Goal: Task Accomplishment & Management: Manage account settings

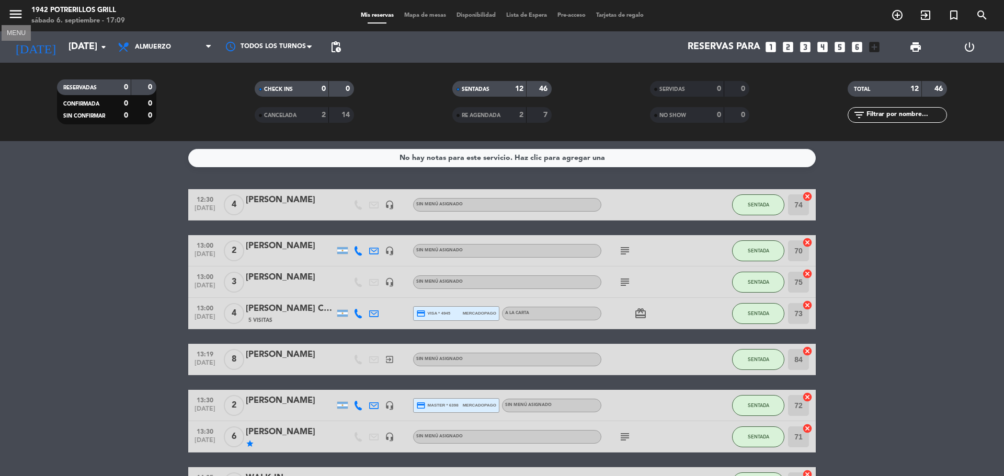
click at [18, 16] on icon "menu" at bounding box center [16, 14] width 16 height 16
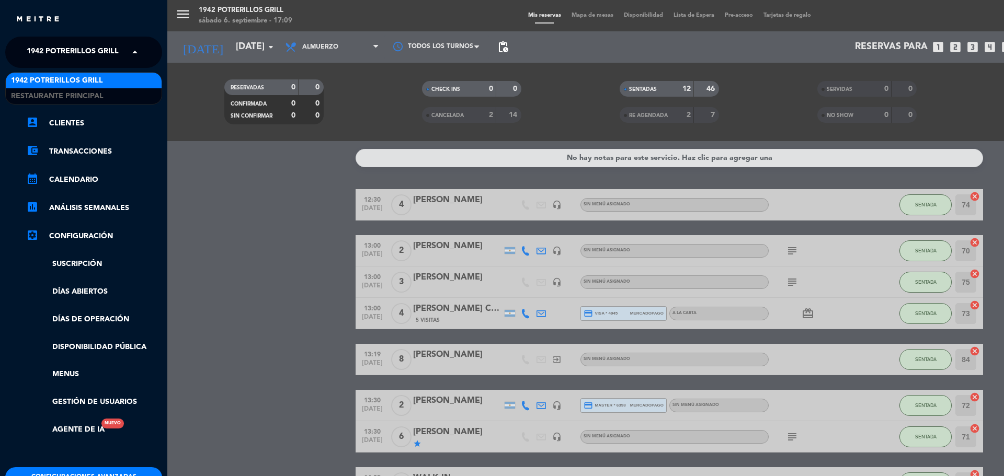
click at [133, 52] on span at bounding box center [138, 52] width 18 height 22
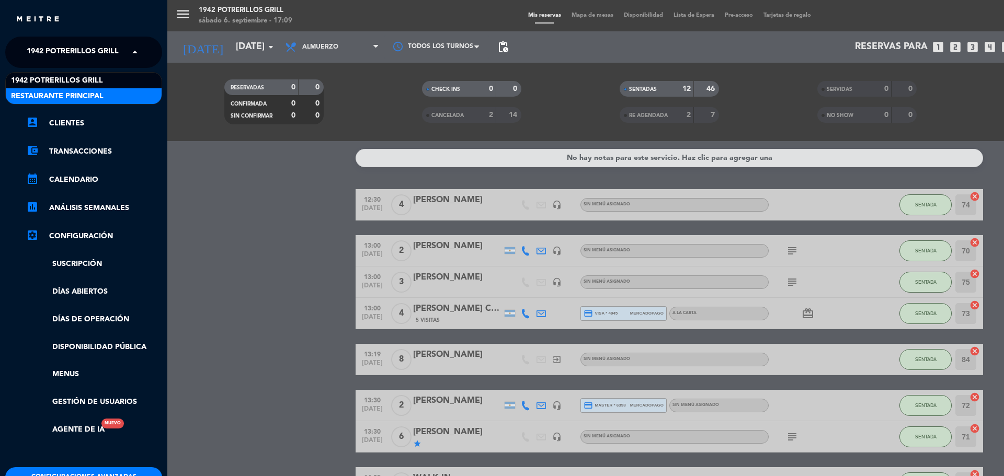
click at [121, 96] on div "Restaurante Principal" at bounding box center [84, 96] width 156 height 16
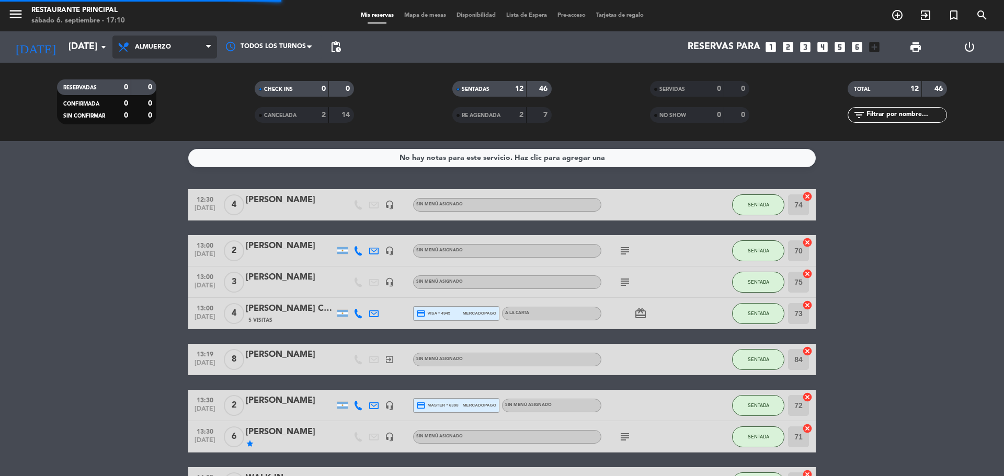
click at [190, 43] on span "Almuerzo" at bounding box center [164, 47] width 105 height 23
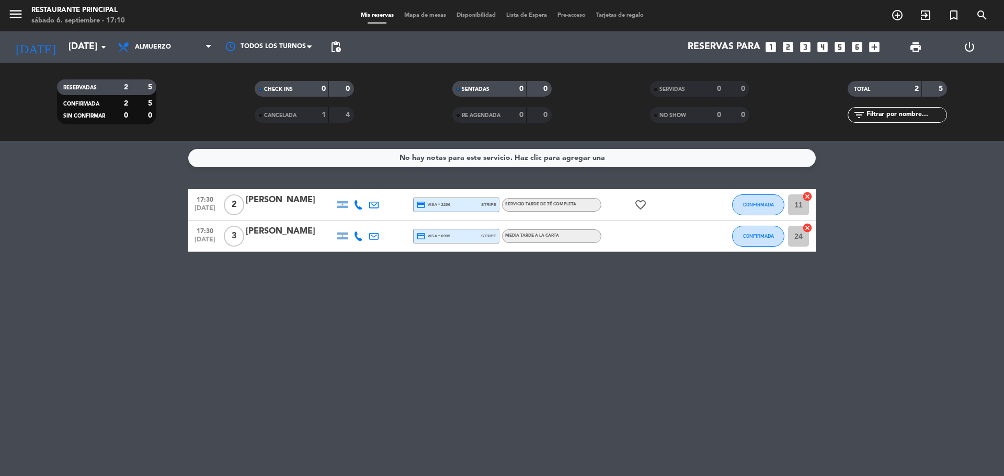
click at [190, 33] on div "Todos los servicios Desayuno Brunch Almuerzo Cena Almuerzo Todos los servicios …" at bounding box center [164, 46] width 105 height 31
click at [189, 44] on span "Almuerzo" at bounding box center [164, 47] width 105 height 23
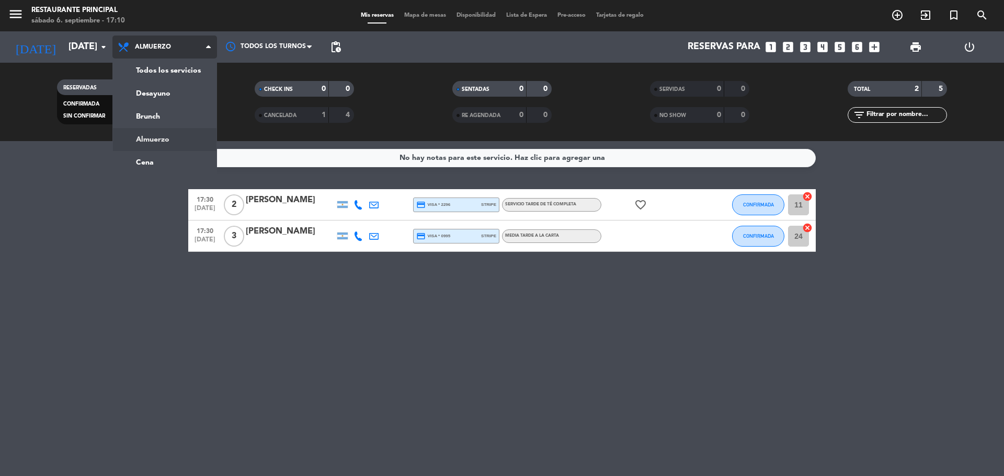
click at [173, 135] on div "menu Restaurante Principal [DATE] 6. septiembre - 17:10 Mis reservas Mapa de me…" at bounding box center [502, 70] width 1004 height 141
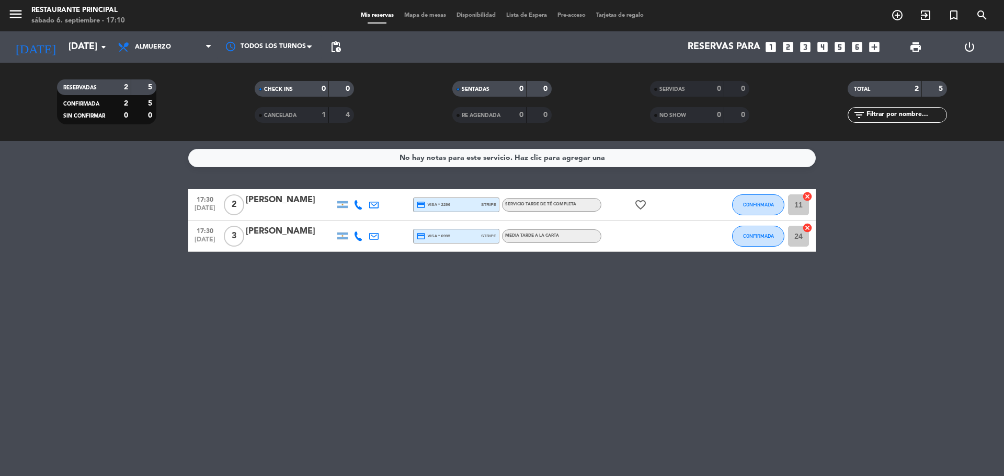
click at [643, 208] on icon "favorite_border" at bounding box center [640, 205] width 13 height 13
click at [620, 203] on div "favorite_border ANIVERSARIO" at bounding box center [648, 204] width 94 height 31
click at [640, 202] on icon "favorite_border" at bounding box center [640, 205] width 13 height 13
click at [623, 201] on div "favorite_border ANIVERSARIO" at bounding box center [648, 204] width 94 height 31
click at [703, 355] on div "No hay notas para este servicio. Haz clic para agregar una 17:30 [DATE] 2 [PERS…" at bounding box center [502, 308] width 1004 height 335
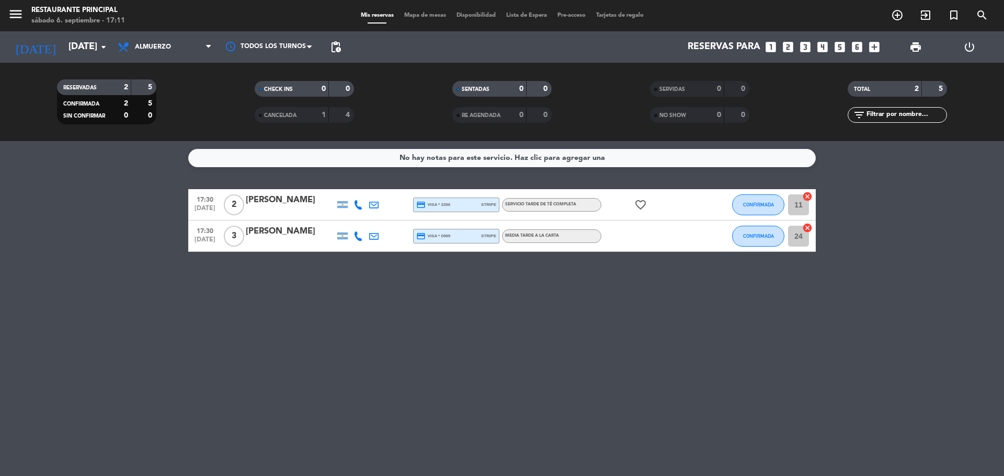
click at [817, 278] on div "No hay notas para este servicio. Haz clic para agregar una 17:30 [DATE] 2 [PERS…" at bounding box center [502, 308] width 1004 height 335
click at [174, 312] on div "No hay notas para este servicio. Haz clic para agregar una 17:30 [DATE] 2 [PERS…" at bounding box center [502, 308] width 1004 height 335
drag, startPoint x: 174, startPoint y: 312, endPoint x: 351, endPoint y: 245, distance: 189.5
click at [183, 312] on div "No hay notas para este servicio. Haz clic para agregar una 17:30 [DATE] 2 [PERS…" at bounding box center [502, 308] width 1004 height 335
click at [634, 358] on div "No hay notas para este servicio. Haz clic para agregar una 17:30 [DATE] 2 [PERS…" at bounding box center [502, 308] width 1004 height 335
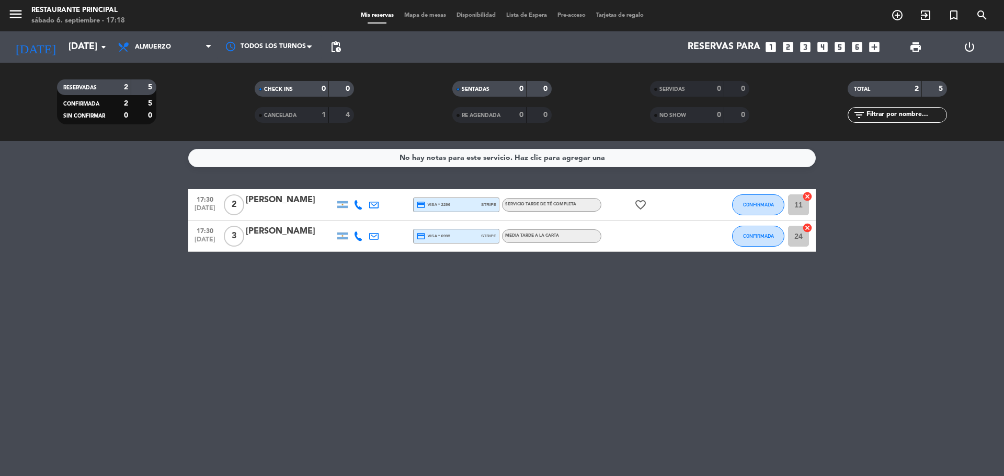
click at [634, 358] on div "No hay notas para este servicio. Haz clic para agregar una 17:30 [DATE] 2 [PERS…" at bounding box center [502, 308] width 1004 height 335
drag, startPoint x: 520, startPoint y: 203, endPoint x: 601, endPoint y: 198, distance: 81.2
click at [601, 198] on div "17:30 [DATE] 2 [PERSON_NAME] credit_card visa * 2296 stripe SERVICIO TARDE DE T…" at bounding box center [502, 204] width 628 height 31
click at [618, 301] on div "No hay notas para este servicio. Haz clic para agregar una 17:30 [DATE] 2 [PERS…" at bounding box center [502, 308] width 1004 height 335
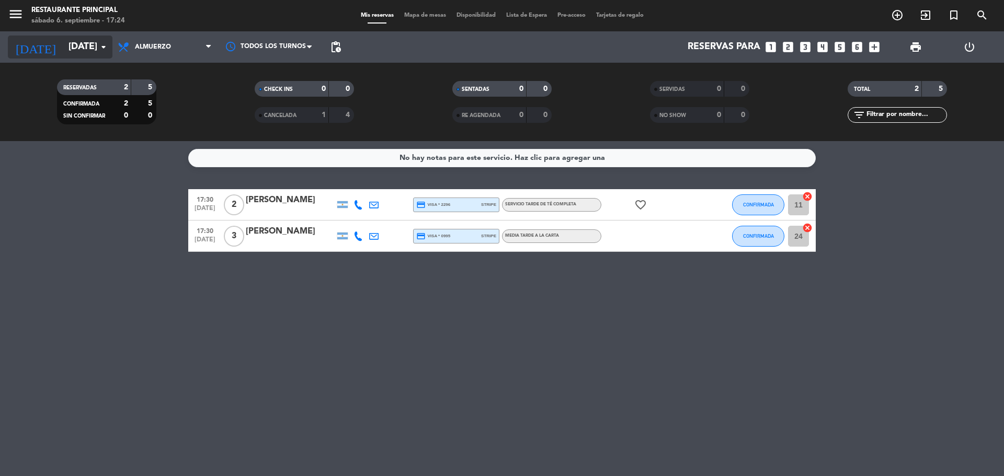
click at [63, 42] on input "[DATE]" at bounding box center [123, 47] width 121 height 21
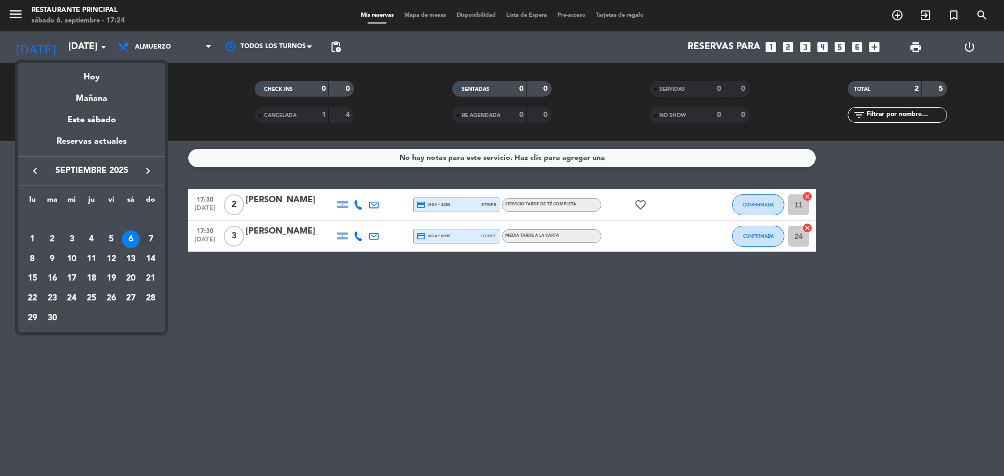
click at [147, 243] on div "7" at bounding box center [151, 240] width 18 height 18
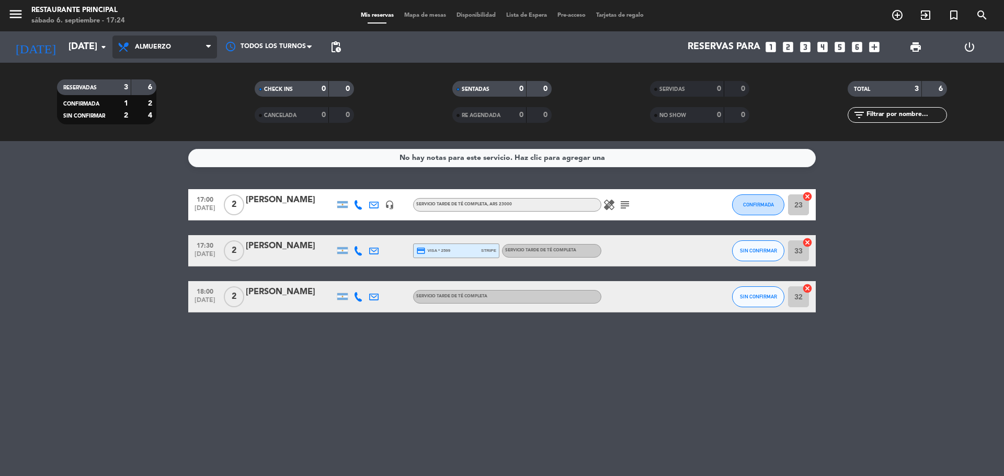
click at [207, 45] on icon at bounding box center [208, 47] width 5 height 8
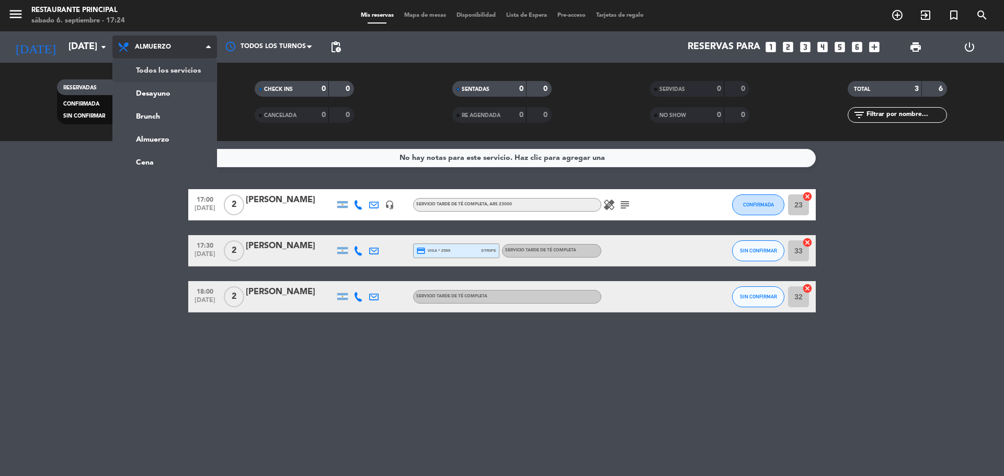
click at [171, 72] on div "menu Restaurante Principal [DATE] 6. septiembre - 17:24 Mis reservas Mapa de me…" at bounding box center [502, 70] width 1004 height 141
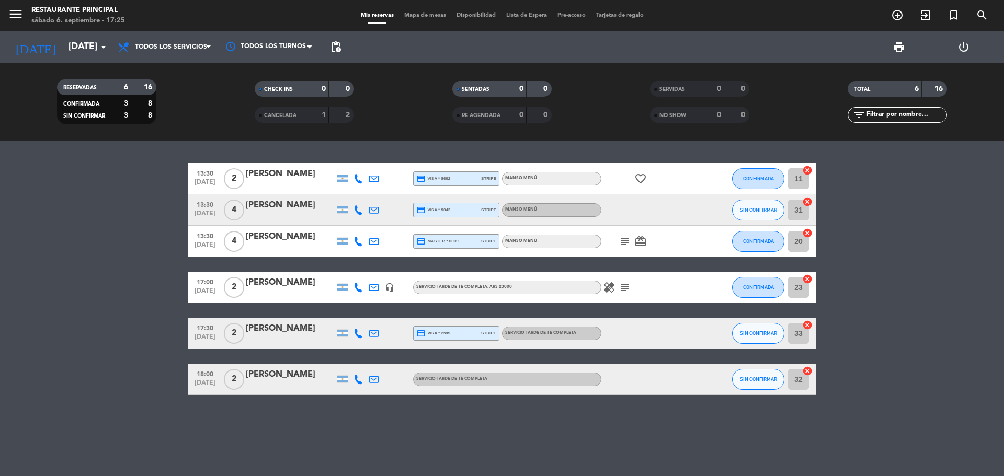
click at [621, 292] on icon "subject" at bounding box center [625, 287] width 13 height 13
click at [201, 50] on span "Todos los servicios" at bounding box center [171, 46] width 72 height 7
click at [63, 39] on input "[DATE]" at bounding box center [123, 47] width 121 height 21
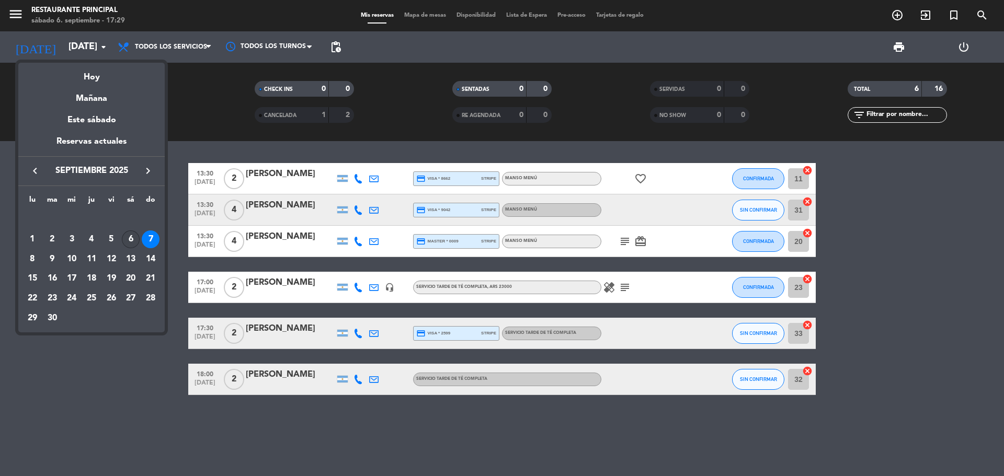
click at [130, 240] on div "6" at bounding box center [131, 240] width 18 height 18
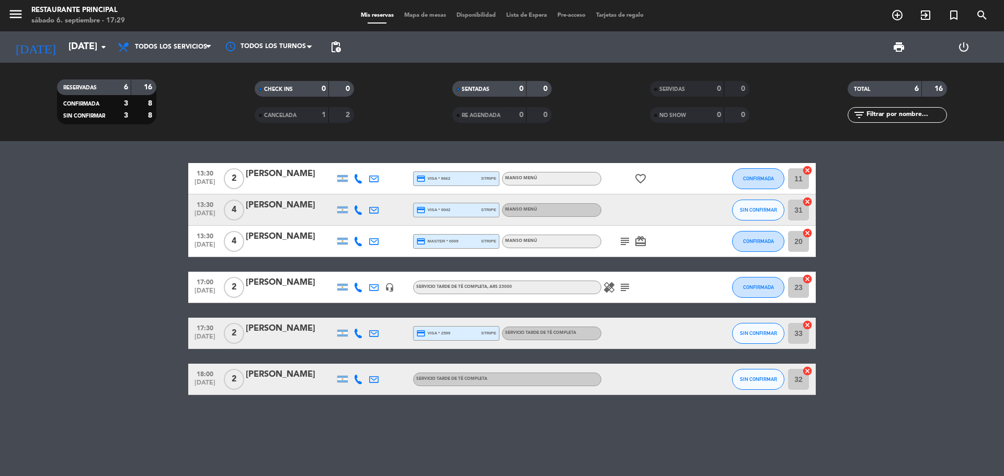
type input "[DATE]"
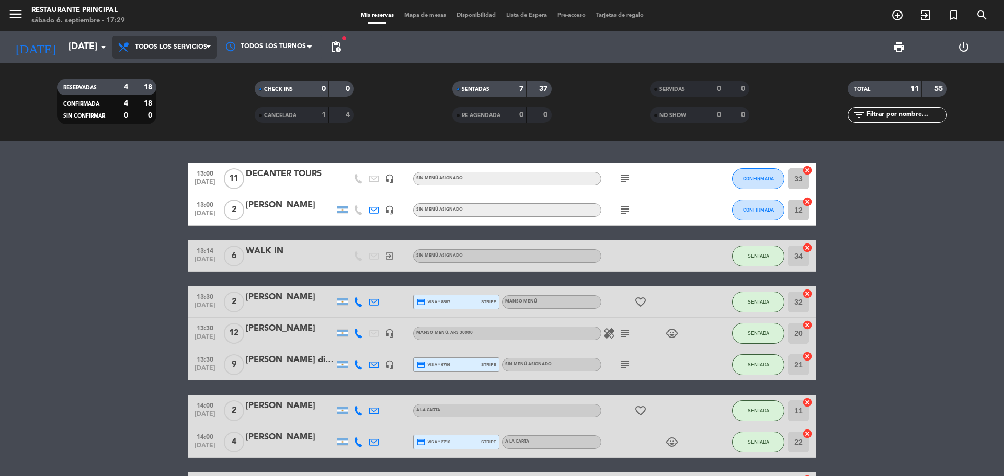
click at [184, 46] on span "Todos los servicios" at bounding box center [171, 46] width 72 height 7
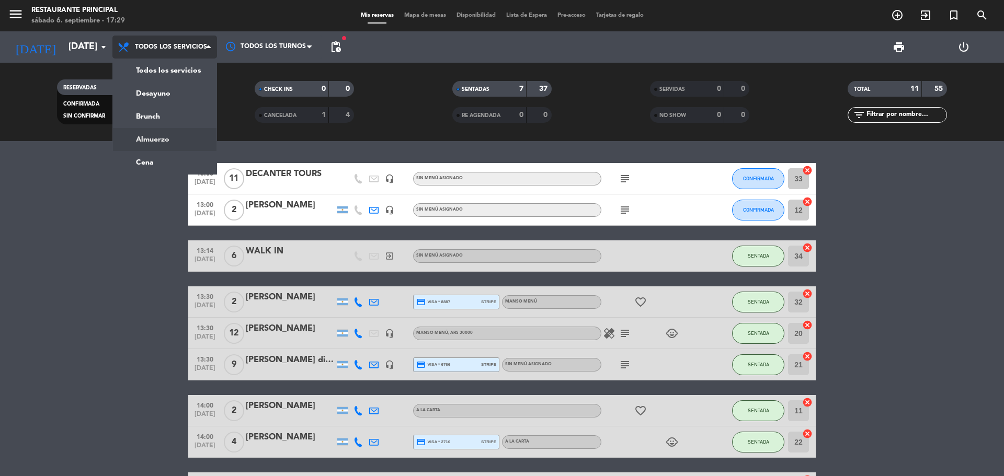
click at [168, 140] on div "menu Restaurante Principal [DATE] 6. septiembre - 17:29 Mis reservas Mapa de me…" at bounding box center [502, 70] width 1004 height 141
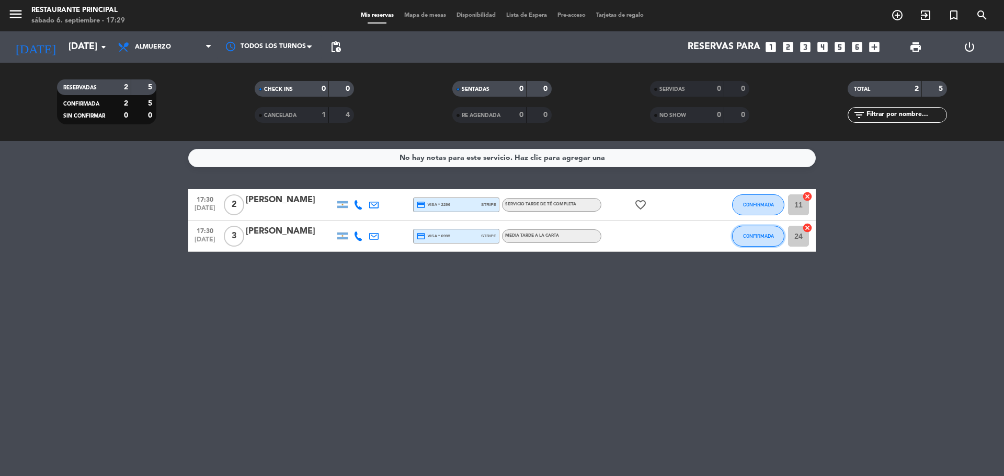
click at [756, 236] on span "CONFIRMADA" at bounding box center [758, 236] width 31 height 6
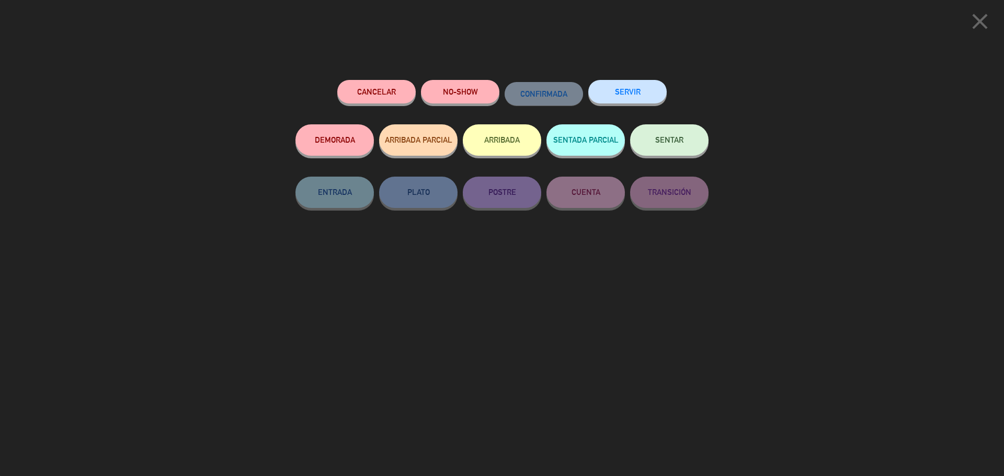
click at [670, 144] on span "SENTAR" at bounding box center [669, 139] width 28 height 9
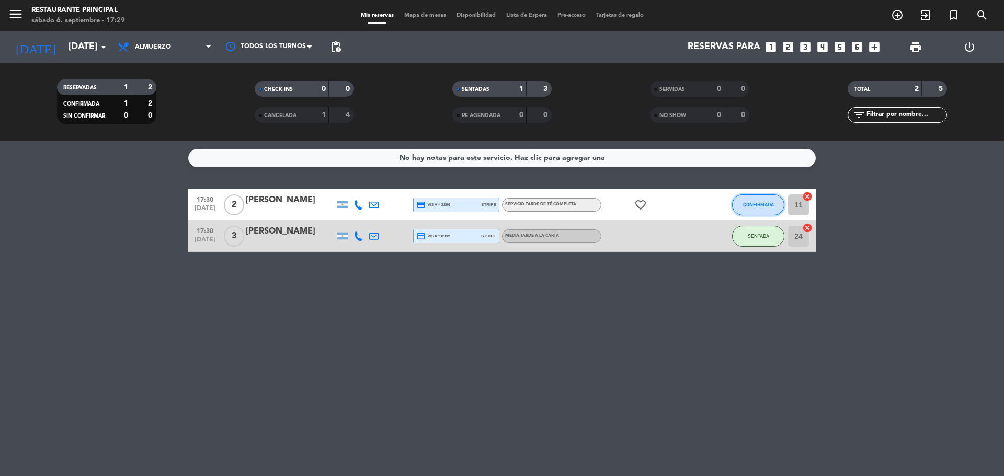
click at [753, 208] on button "CONFIRMADA" at bounding box center [758, 205] width 52 height 21
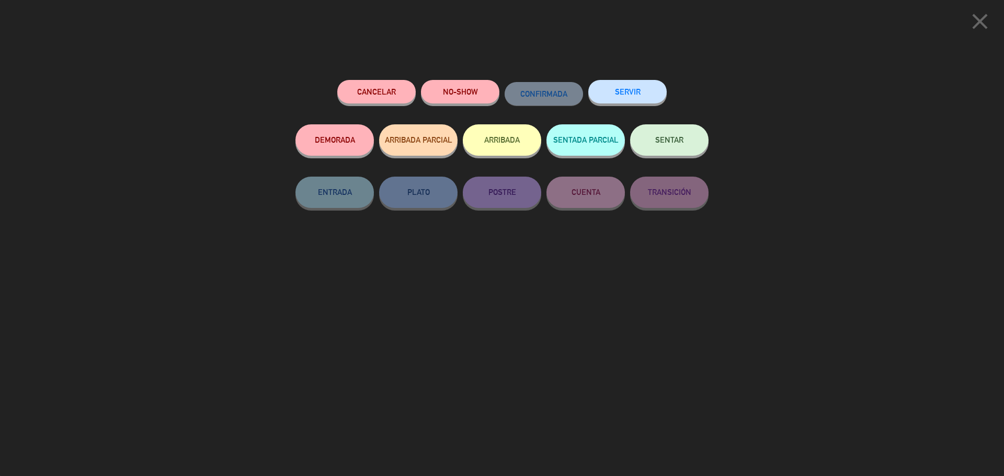
click at [686, 136] on button "SENTAR" at bounding box center [669, 139] width 78 height 31
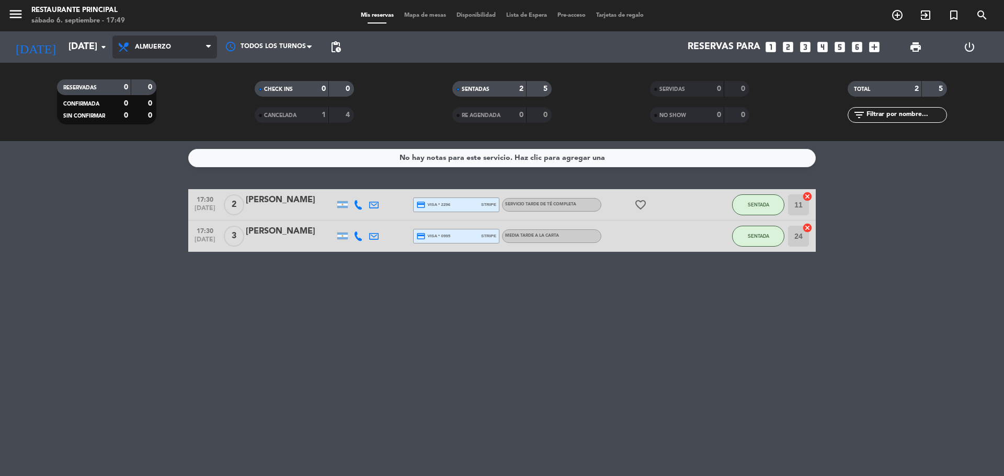
click at [209, 49] on icon at bounding box center [208, 47] width 5 height 8
click at [166, 119] on div "menu Restaurante Principal [DATE] 6. septiembre - 17:49 Mis reservas Mapa de me…" at bounding box center [502, 70] width 1004 height 141
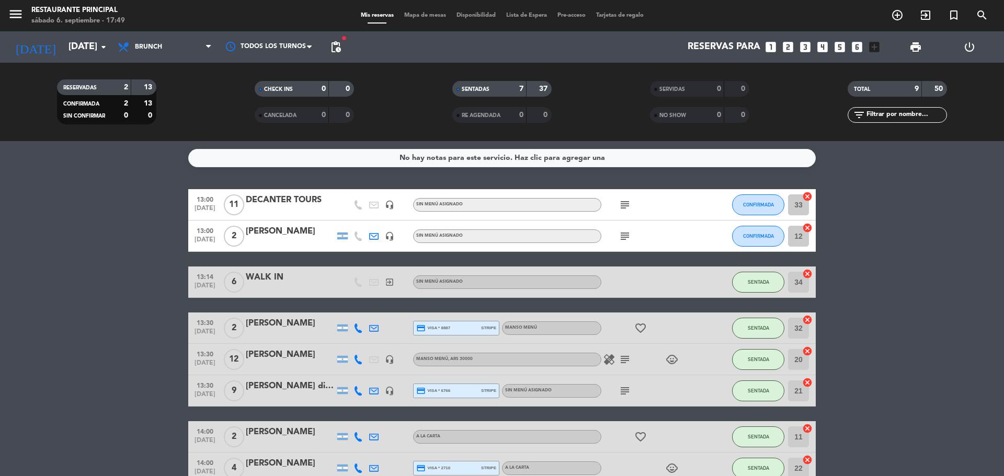
click at [626, 205] on icon "subject" at bounding box center [625, 205] width 13 height 13
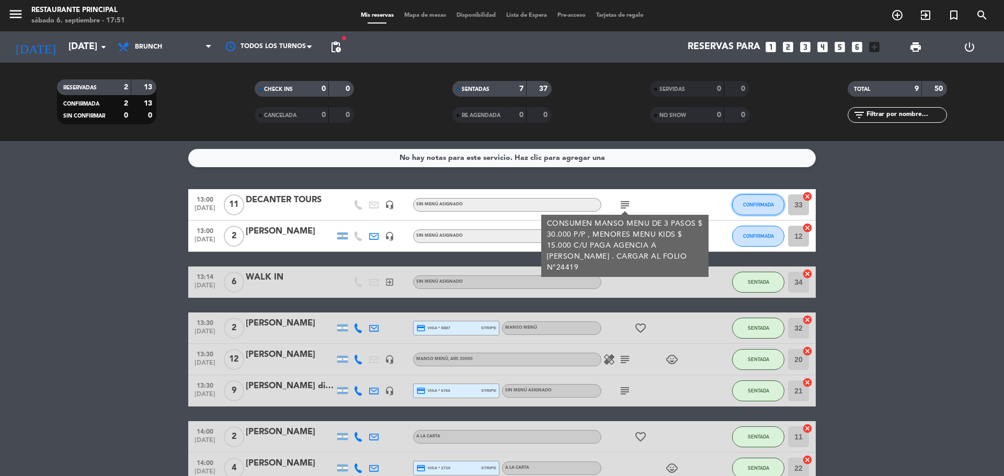
click at [754, 206] on span "CONFIRMADA" at bounding box center [758, 205] width 31 height 6
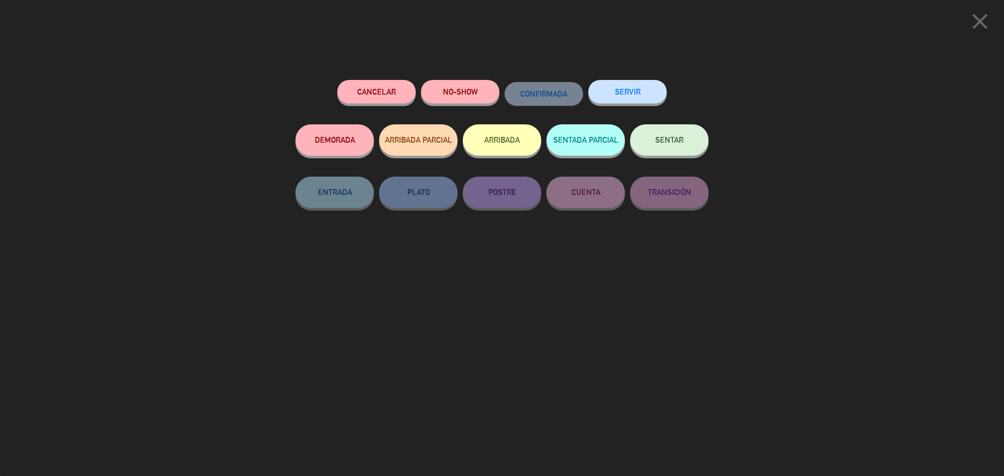
click at [669, 138] on span "SENTAR" at bounding box center [669, 139] width 28 height 9
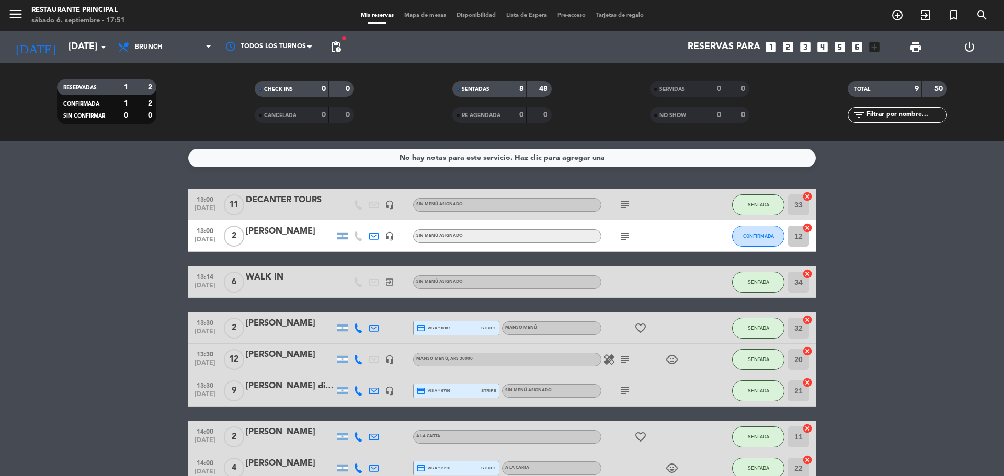
click at [623, 232] on icon "subject" at bounding box center [625, 236] width 13 height 13
click at [907, 233] on bookings-row "13:00 [DATE] DECANTER TOURS headset_mic Sin menú asignado subject SENTADA 33 ca…" at bounding box center [502, 359] width 1004 height 341
click at [625, 206] on icon "subject" at bounding box center [625, 205] width 13 height 13
